Goal: Information Seeking & Learning: Learn about a topic

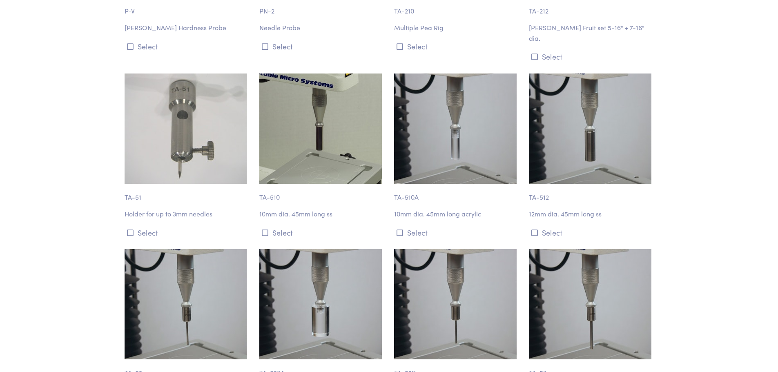
scroll to position [2078, 0]
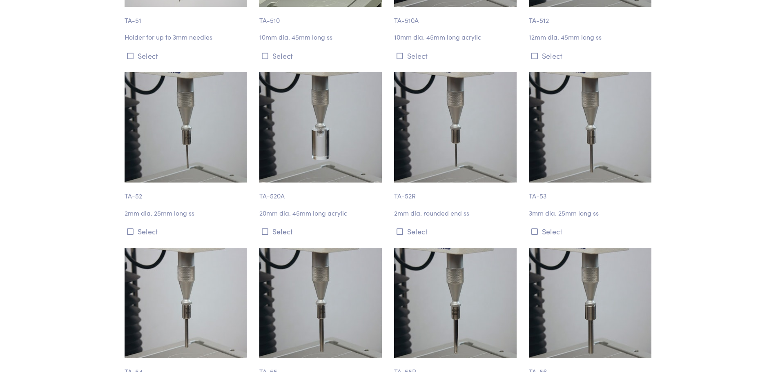
click at [272, 182] on p "TA-520A" at bounding box center [321, 191] width 125 height 19
click at [264, 228] on icon at bounding box center [265, 231] width 7 height 7
click at [277, 143] on img at bounding box center [320, 127] width 122 height 110
click at [291, 138] on img at bounding box center [320, 127] width 122 height 110
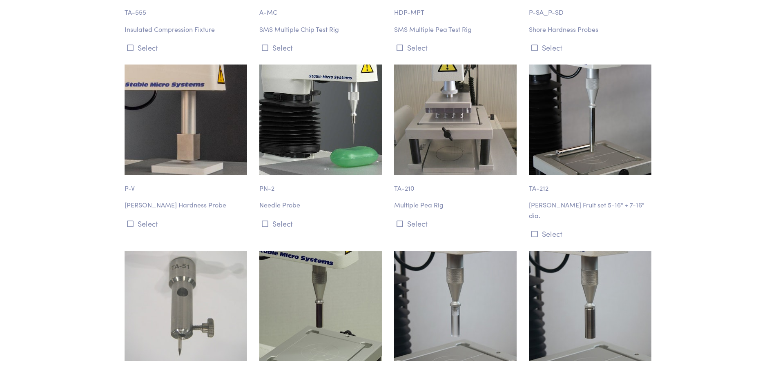
scroll to position [1901, 0]
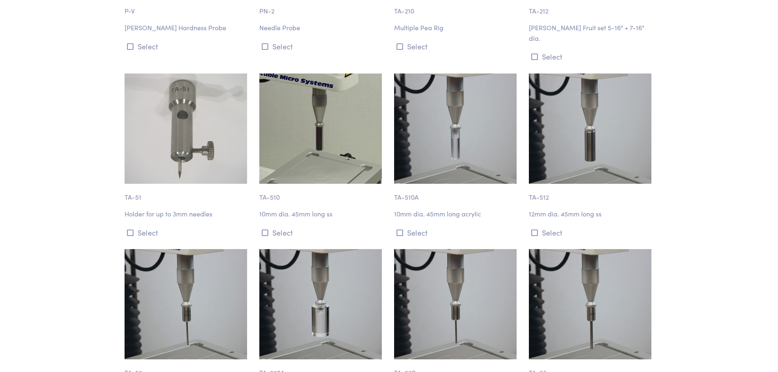
click at [327, 146] on img at bounding box center [320, 128] width 122 height 110
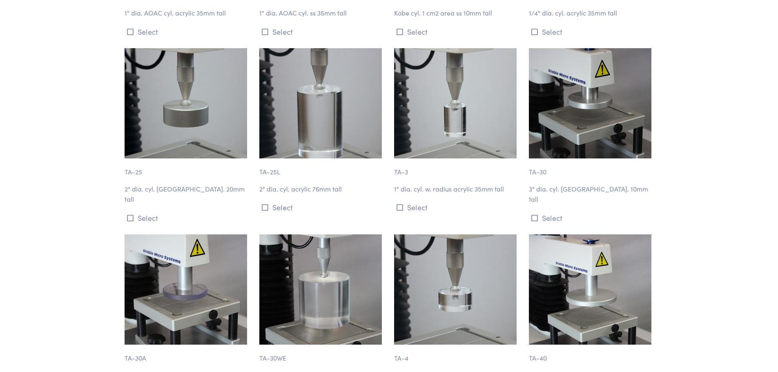
scroll to position [840, 0]
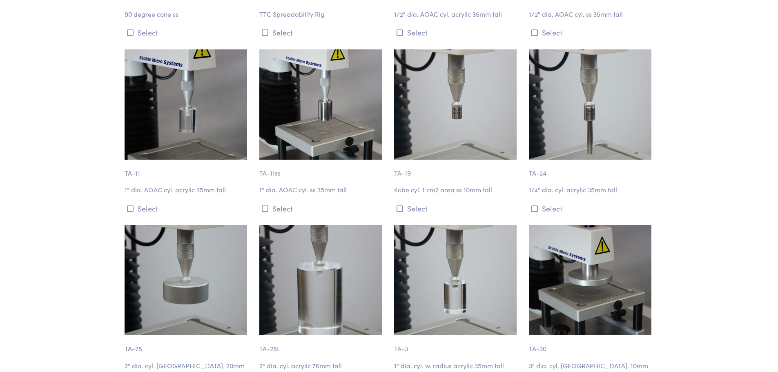
click at [197, 190] on p "1" dia. AOAC cyl. acrylic 35mm tall" at bounding box center [186, 189] width 125 height 11
click at [200, 146] on img at bounding box center [185, 104] width 122 height 110
click at [221, 182] on div "TA-11 1" dia. AOAC cyl. acrylic 35mm tall Select" at bounding box center [187, 132] width 135 height 166
